Goal: Task Accomplishment & Management: Complete application form

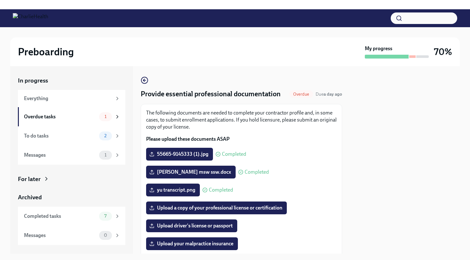
scroll to position [102, 0]
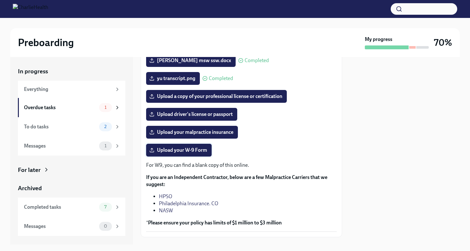
click at [192, 153] on span "Upload your W-9 Form" at bounding box center [179, 150] width 57 height 6
click at [0, 0] on input "Upload your W-9 Form" at bounding box center [0, 0] width 0 height 0
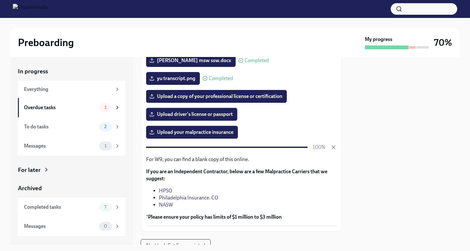
click at [226, 116] on span "Upload driver's license or passport" at bounding box center [192, 114] width 82 height 6
click at [0, 0] on input "Upload driver's license or passport" at bounding box center [0, 0] width 0 height 0
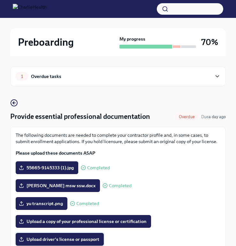
click at [90, 242] on span "Upload driver's license or passport" at bounding box center [59, 239] width 79 height 6
click at [0, 0] on input "Upload driver's license or passport" at bounding box center [0, 0] width 0 height 0
click at [182, 99] on div "1 Overdue tasks Provide essential professional documentation Overdue Due a day …" at bounding box center [118, 225] width 216 height 338
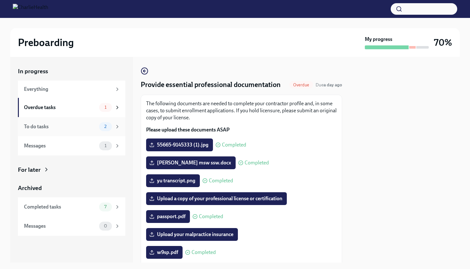
click at [101, 127] on span "2" at bounding box center [105, 126] width 10 height 5
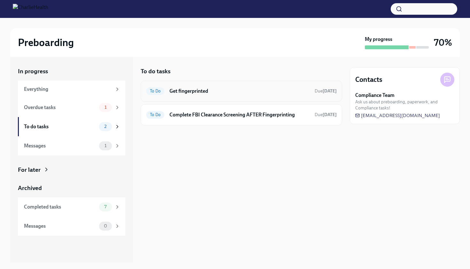
click at [213, 92] on h6 "Get fingerprinted" at bounding box center [239, 91] width 140 height 7
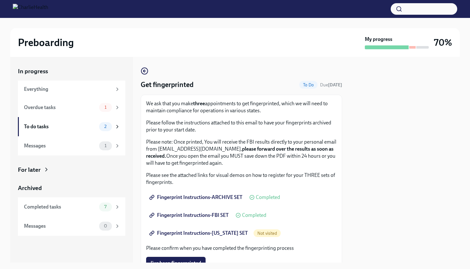
click at [186, 231] on span "Fingerprint Instructions-[US_STATE] SET" at bounding box center [199, 233] width 97 height 6
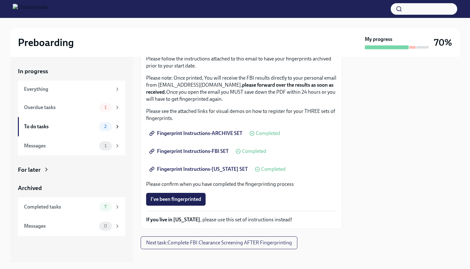
scroll to position [71, 0]
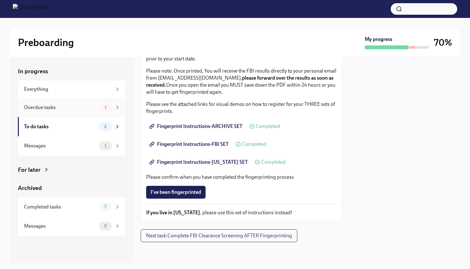
click at [110, 111] on div "1" at bounding box center [105, 107] width 13 height 9
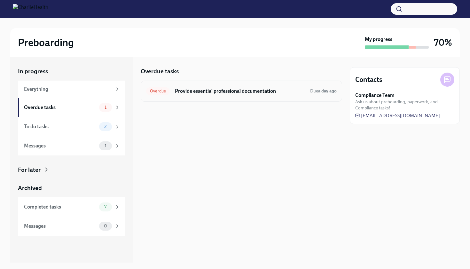
click at [215, 92] on h6 "Provide essential professional documentation" at bounding box center [240, 91] width 130 height 7
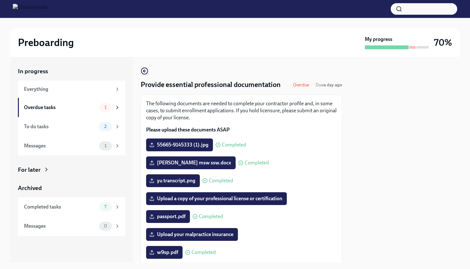
click at [283, 146] on div "55665-9145333 (1).jpg Completed" at bounding box center [241, 144] width 190 height 13
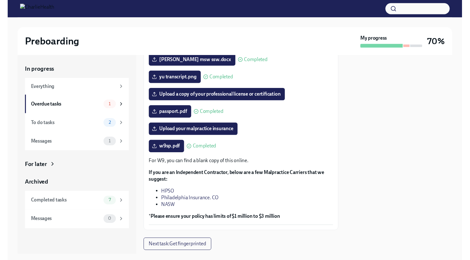
scroll to position [102, 0]
